Goal: Task Accomplishment & Management: Use online tool/utility

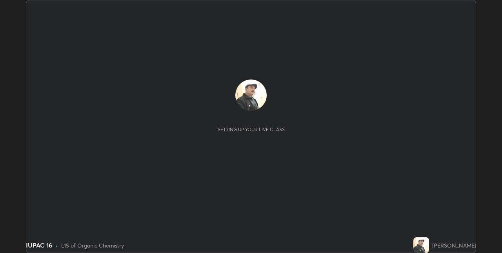
scroll to position [253, 501]
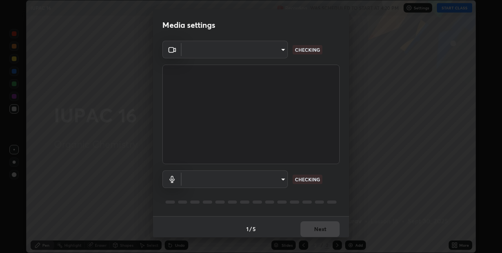
click at [281, 179] on body "Erase all IUPAC 16 Recording WAS SCHEDULED TO START AT 4:20 PM Settings START C…" at bounding box center [251, 126] width 502 height 253
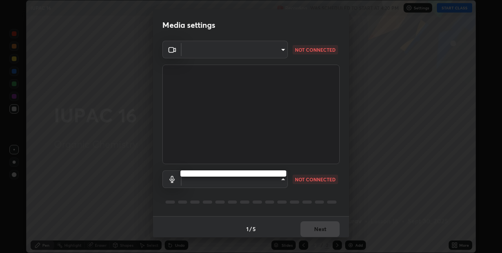
type input "8a437219b1c9d5fef93d1ec40e095ac8837f64dae60836980dab15105ba84f43"
type input "8b03dfe00df41579c2e68c2a8f86c5c3b417a10a4e389e2de265caeca052d5a4"
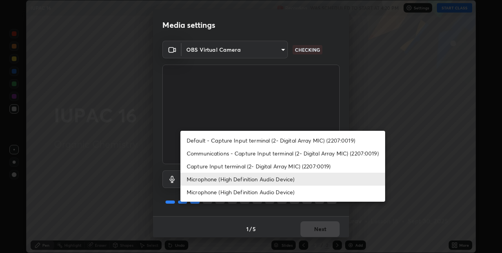
click at [266, 180] on li "Microphone (High Definition Audio Device)" at bounding box center [282, 179] width 205 height 13
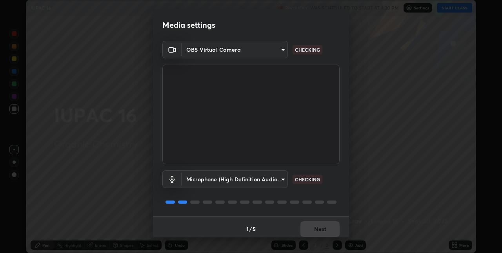
scroll to position [4, 0]
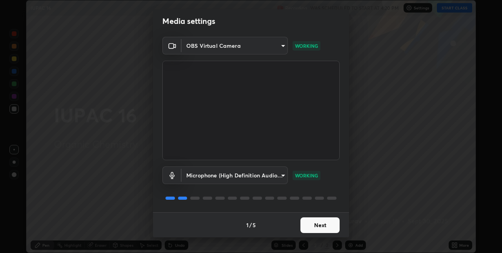
click at [319, 224] on button "Next" at bounding box center [319, 226] width 39 height 16
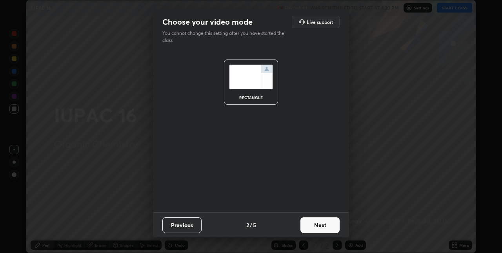
scroll to position [0, 0]
click at [316, 224] on button "Next" at bounding box center [319, 226] width 39 height 16
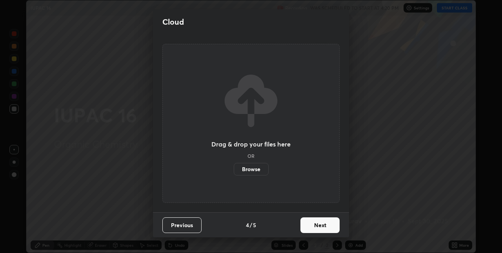
click at [316, 225] on button "Next" at bounding box center [319, 226] width 39 height 16
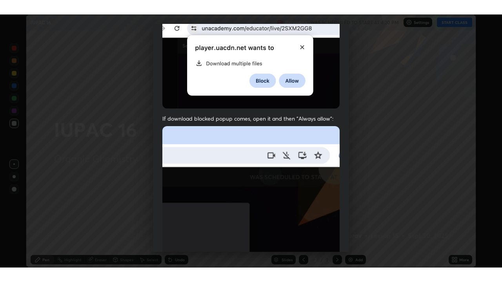
scroll to position [164, 0]
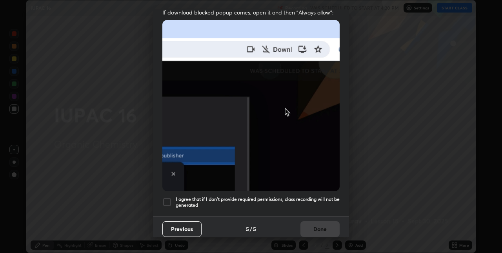
click at [290, 196] on h5 "I agree that if I don't provide required permissions, class recording will not …" at bounding box center [258, 202] width 164 height 12
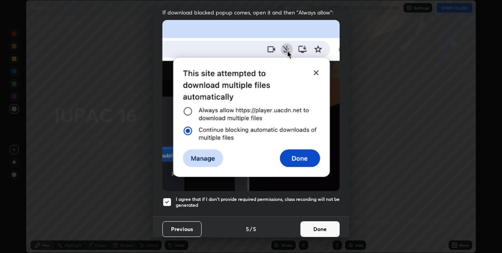
click at [310, 225] on button "Done" at bounding box center [319, 230] width 39 height 16
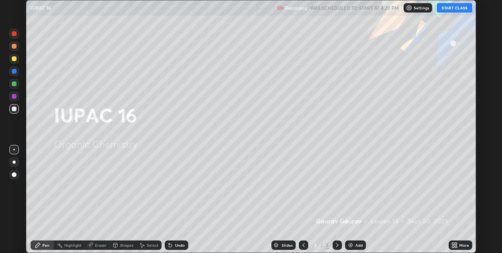
click at [450, 8] on button "START CLASS" at bounding box center [454, 7] width 35 height 9
click at [358, 246] on div "Add" at bounding box center [358, 245] width 7 height 4
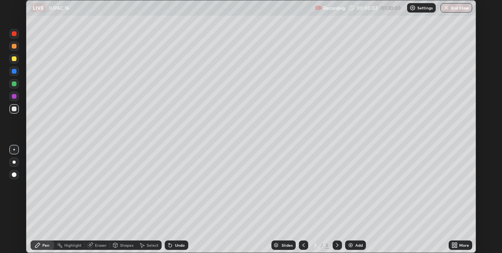
click at [456, 243] on icon at bounding box center [456, 244] width 2 height 2
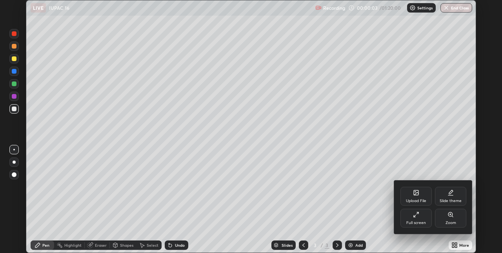
click at [416, 218] on div "Full screen" at bounding box center [415, 218] width 31 height 19
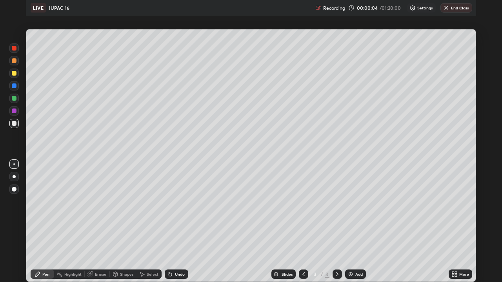
scroll to position [282, 502]
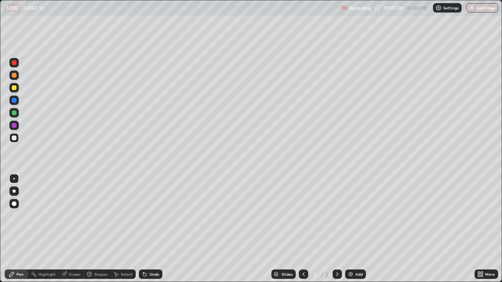
click at [14, 88] on div at bounding box center [14, 87] width 5 height 5
click at [351, 253] on img at bounding box center [350, 274] width 6 height 6
click at [16, 139] on div at bounding box center [14, 138] width 5 height 5
click at [147, 253] on div "Undo" at bounding box center [151, 274] width 24 height 9
click at [353, 253] on img at bounding box center [350, 274] width 6 height 6
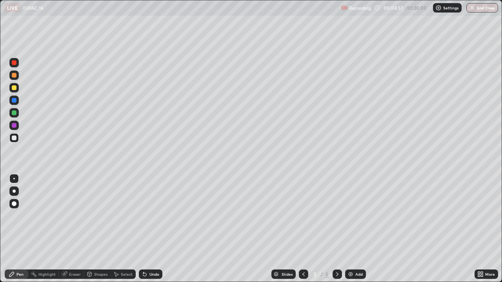
click at [16, 88] on div at bounding box center [14, 87] width 5 height 5
click at [15, 140] on div at bounding box center [13, 137] width 9 height 9
click at [352, 253] on img at bounding box center [350, 274] width 6 height 6
click at [14, 87] on div at bounding box center [14, 87] width 5 height 5
click at [349, 253] on img at bounding box center [350, 274] width 6 height 6
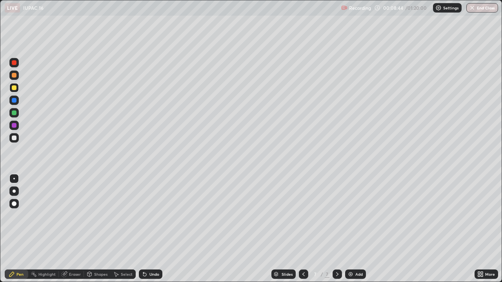
click at [148, 253] on div "Undo" at bounding box center [151, 274] width 24 height 9
click at [149, 253] on div "Undo" at bounding box center [154, 274] width 10 height 4
click at [148, 253] on div "Undo" at bounding box center [151, 274] width 24 height 9
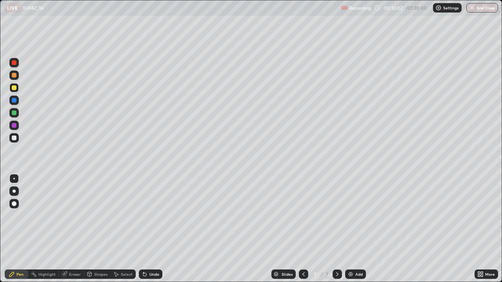
click at [351, 253] on img at bounding box center [350, 274] width 6 height 6
click at [151, 253] on div "Undo" at bounding box center [154, 274] width 10 height 4
click at [152, 253] on div "Undo" at bounding box center [154, 274] width 10 height 4
click at [153, 253] on div "Undo" at bounding box center [154, 274] width 10 height 4
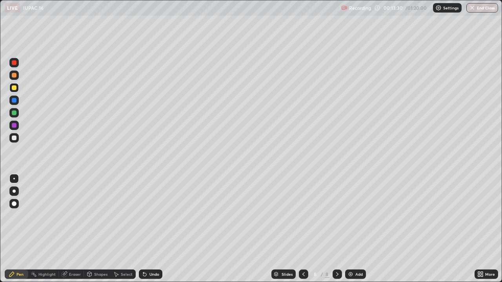
click at [155, 253] on div "Undo" at bounding box center [154, 274] width 10 height 4
click at [158, 253] on div "Undo" at bounding box center [154, 274] width 10 height 4
click at [158, 253] on div "Undo" at bounding box center [151, 274] width 24 height 9
click at [159, 253] on div "Undo" at bounding box center [151, 274] width 24 height 9
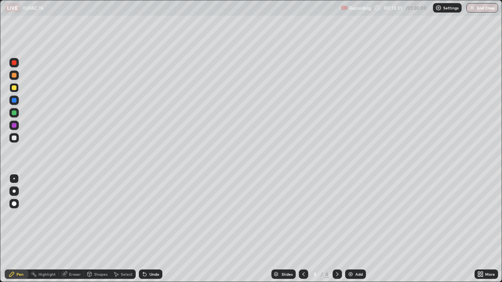
click at [159, 253] on div "Undo" at bounding box center [151, 274] width 24 height 9
click at [160, 253] on div "Undo" at bounding box center [151, 274] width 24 height 9
click at [161, 253] on div "Undo" at bounding box center [151, 274] width 24 height 9
click at [160, 253] on div "Undo" at bounding box center [151, 274] width 24 height 9
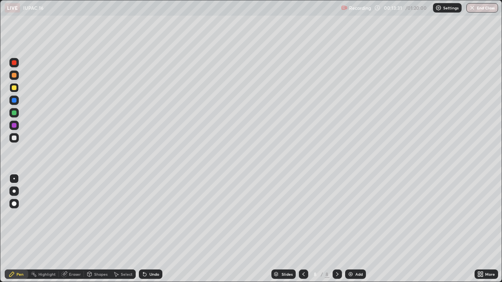
click at [160, 253] on div "Undo" at bounding box center [151, 274] width 24 height 9
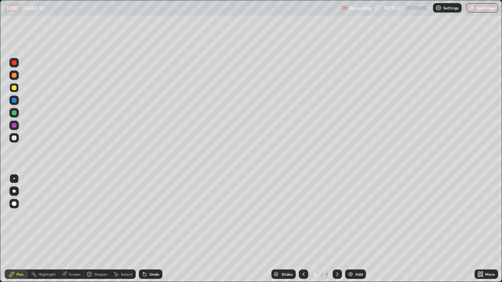
click at [160, 253] on div "Undo" at bounding box center [151, 274] width 24 height 9
click at [161, 253] on div "Undo" at bounding box center [151, 274] width 24 height 9
click at [165, 253] on div "Slides 8 / 8 Add" at bounding box center [318, 275] width 312 height 16
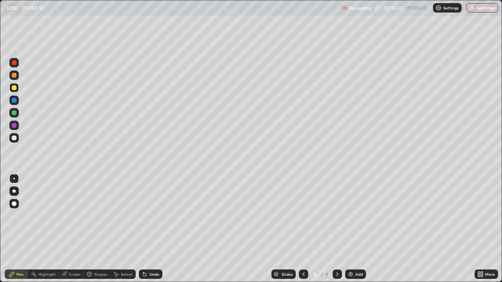
click at [165, 253] on div "Slides 8 / 8 Add" at bounding box center [318, 275] width 312 height 16
click at [161, 253] on div "Undo" at bounding box center [151, 274] width 24 height 9
click at [165, 253] on div "Slides 8 / 8 Add" at bounding box center [318, 275] width 312 height 16
click at [161, 253] on div "Undo" at bounding box center [151, 274] width 24 height 9
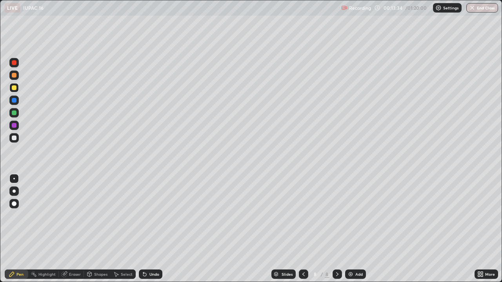
click at [161, 253] on div "Undo" at bounding box center [151, 274] width 24 height 9
click at [165, 253] on div "Slides 8 / 8 Add" at bounding box center [318, 275] width 312 height 16
click at [161, 253] on div "Undo" at bounding box center [151, 274] width 24 height 9
click at [153, 253] on div "Undo" at bounding box center [154, 274] width 10 height 4
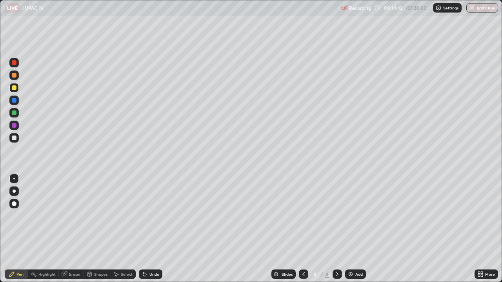
click at [150, 253] on div "Undo" at bounding box center [154, 274] width 10 height 4
click at [151, 253] on div "Undo" at bounding box center [151, 274] width 24 height 9
click at [356, 253] on div "Add" at bounding box center [358, 274] width 7 height 4
click at [352, 253] on img at bounding box center [350, 274] width 6 height 6
click at [153, 253] on div "Undo" at bounding box center [154, 274] width 10 height 4
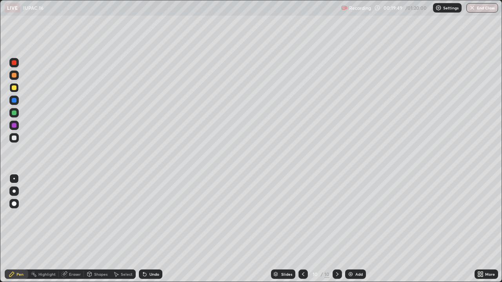
click at [153, 253] on div "Undo" at bounding box center [154, 274] width 10 height 4
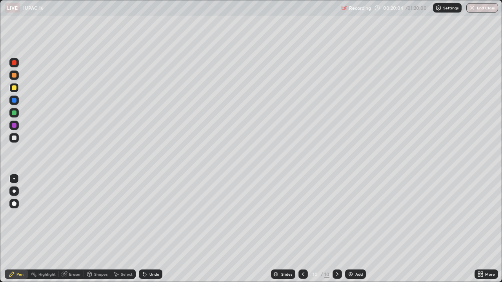
click at [15, 138] on div at bounding box center [14, 138] width 5 height 5
click at [15, 87] on div at bounding box center [14, 87] width 5 height 5
click at [73, 253] on div "Eraser" at bounding box center [75, 274] width 12 height 4
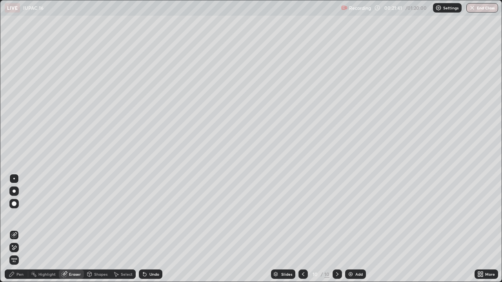
click at [18, 253] on div "Pen" at bounding box center [19, 274] width 7 height 4
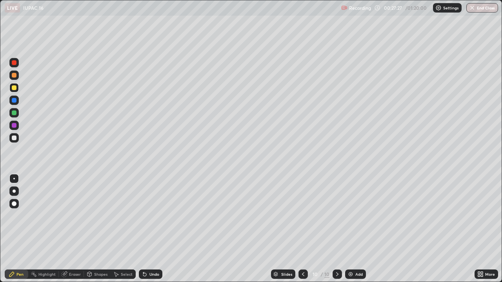
click at [350, 253] on img at bounding box center [350, 274] width 6 height 6
click at [151, 253] on div "Undo" at bounding box center [154, 274] width 10 height 4
click at [13, 136] on div at bounding box center [14, 138] width 5 height 5
click at [358, 253] on div "Add" at bounding box center [358, 274] width 7 height 4
click at [17, 87] on div at bounding box center [13, 87] width 9 height 9
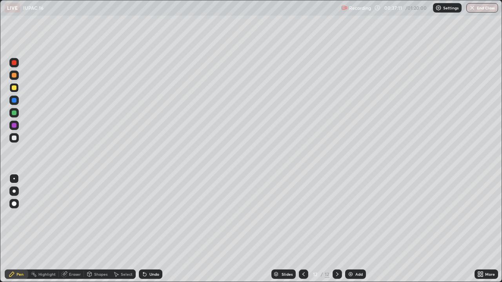
click at [13, 138] on div at bounding box center [14, 138] width 5 height 5
click at [15, 113] on div at bounding box center [14, 113] width 5 height 5
click at [15, 137] on div at bounding box center [14, 138] width 5 height 5
click at [15, 88] on div at bounding box center [14, 87] width 5 height 5
click at [358, 253] on div "Add" at bounding box center [355, 274] width 21 height 9
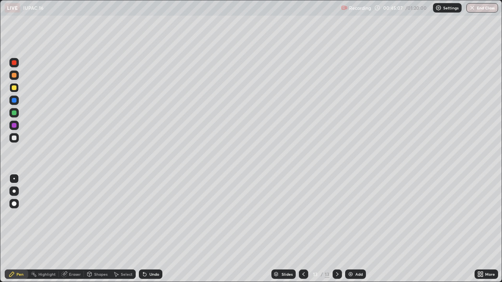
click at [147, 253] on div "Undo" at bounding box center [151, 274] width 24 height 9
click at [148, 253] on div "Undo" at bounding box center [151, 274] width 24 height 9
click at [150, 253] on div "Undo" at bounding box center [151, 274] width 24 height 9
click at [151, 253] on div "Undo" at bounding box center [154, 274] width 10 height 4
click at [152, 253] on div "Undo" at bounding box center [154, 274] width 10 height 4
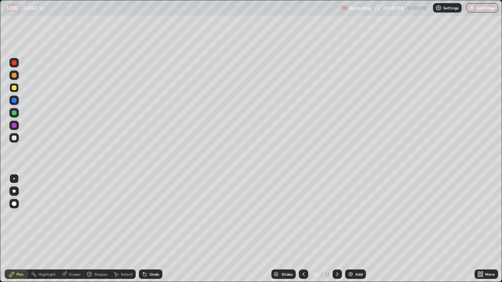
click at [152, 253] on div "Undo" at bounding box center [154, 274] width 10 height 4
click at [153, 253] on div "Undo" at bounding box center [151, 274] width 24 height 9
click at [153, 253] on div "Undo" at bounding box center [154, 274] width 10 height 4
click at [153, 253] on div "Undo" at bounding box center [151, 274] width 24 height 9
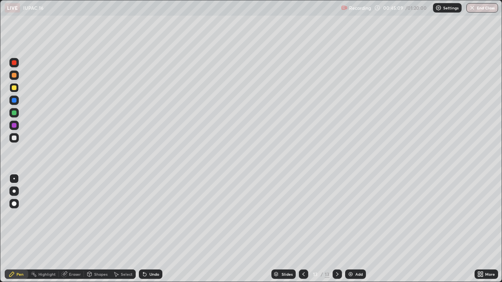
click at [153, 253] on div "Undo" at bounding box center [151, 274] width 24 height 9
click at [153, 253] on div "Undo" at bounding box center [154, 274] width 10 height 4
click at [18, 138] on div at bounding box center [13, 137] width 9 height 9
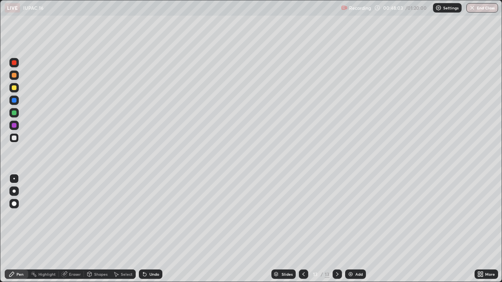
click at [15, 87] on div at bounding box center [14, 87] width 5 height 5
click at [72, 253] on div "Eraser" at bounding box center [75, 274] width 12 height 4
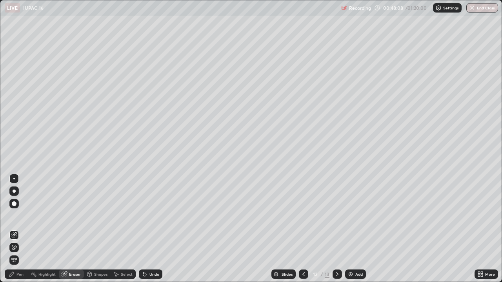
click at [20, 253] on div "Pen" at bounding box center [19, 274] width 7 height 4
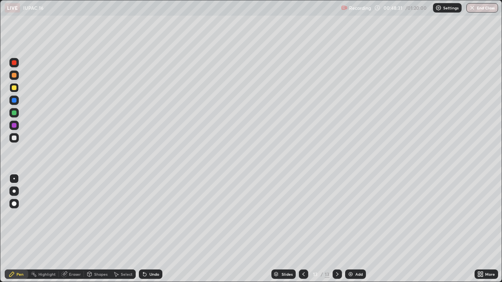
click at [15, 137] on div at bounding box center [14, 138] width 5 height 5
click at [356, 253] on div "Add" at bounding box center [358, 274] width 7 height 4
click at [143, 253] on icon at bounding box center [143, 272] width 1 height 1
click at [147, 253] on div "Undo" at bounding box center [151, 274] width 24 height 9
click at [154, 253] on div "Undo" at bounding box center [154, 274] width 10 height 4
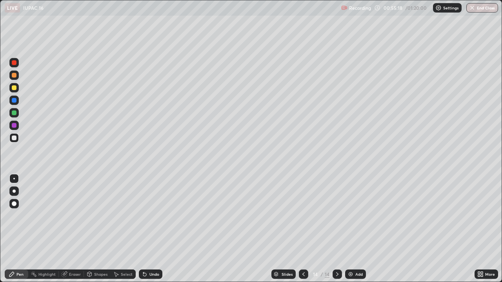
click at [77, 253] on div "Eraser" at bounding box center [75, 274] width 12 height 4
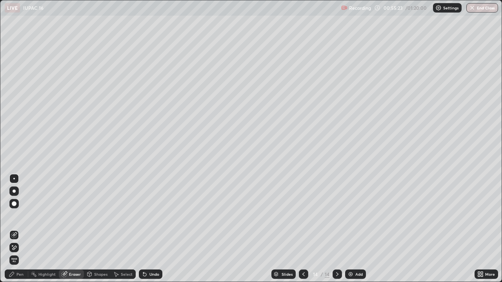
click at [21, 253] on div "Pen" at bounding box center [19, 274] width 7 height 4
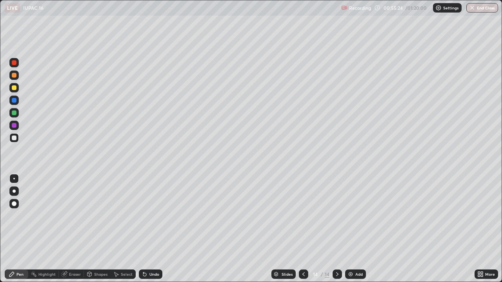
click at [15, 88] on div at bounding box center [14, 87] width 5 height 5
click at [351, 253] on img at bounding box center [350, 274] width 6 height 6
click at [303, 253] on icon at bounding box center [303, 274] width 6 height 6
click at [351, 253] on img at bounding box center [350, 274] width 6 height 6
click at [17, 136] on div at bounding box center [13, 137] width 9 height 9
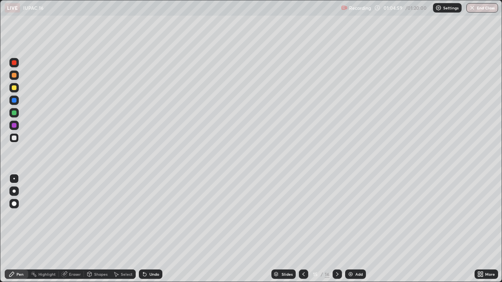
click at [149, 253] on div "Undo" at bounding box center [154, 274] width 10 height 4
click at [15, 88] on div at bounding box center [14, 87] width 5 height 5
click at [303, 253] on icon at bounding box center [303, 274] width 6 height 6
click at [470, 11] on button "End Class" at bounding box center [482, 7] width 31 height 9
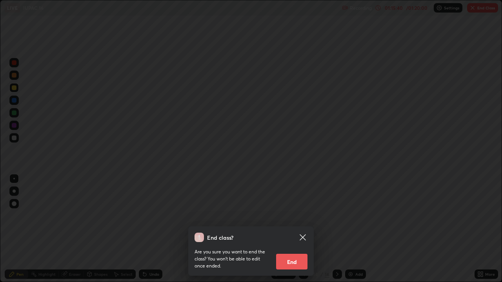
click at [290, 253] on button "End" at bounding box center [291, 262] width 31 height 16
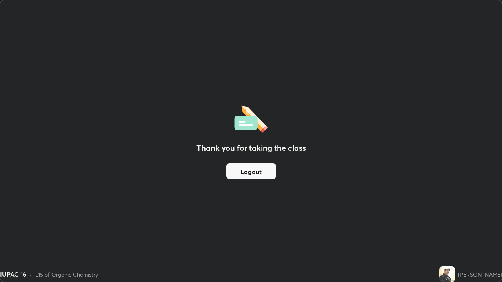
click at [244, 174] on button "Logout" at bounding box center [251, 171] width 50 height 16
